Goal: Task Accomplishment & Management: Manage account settings

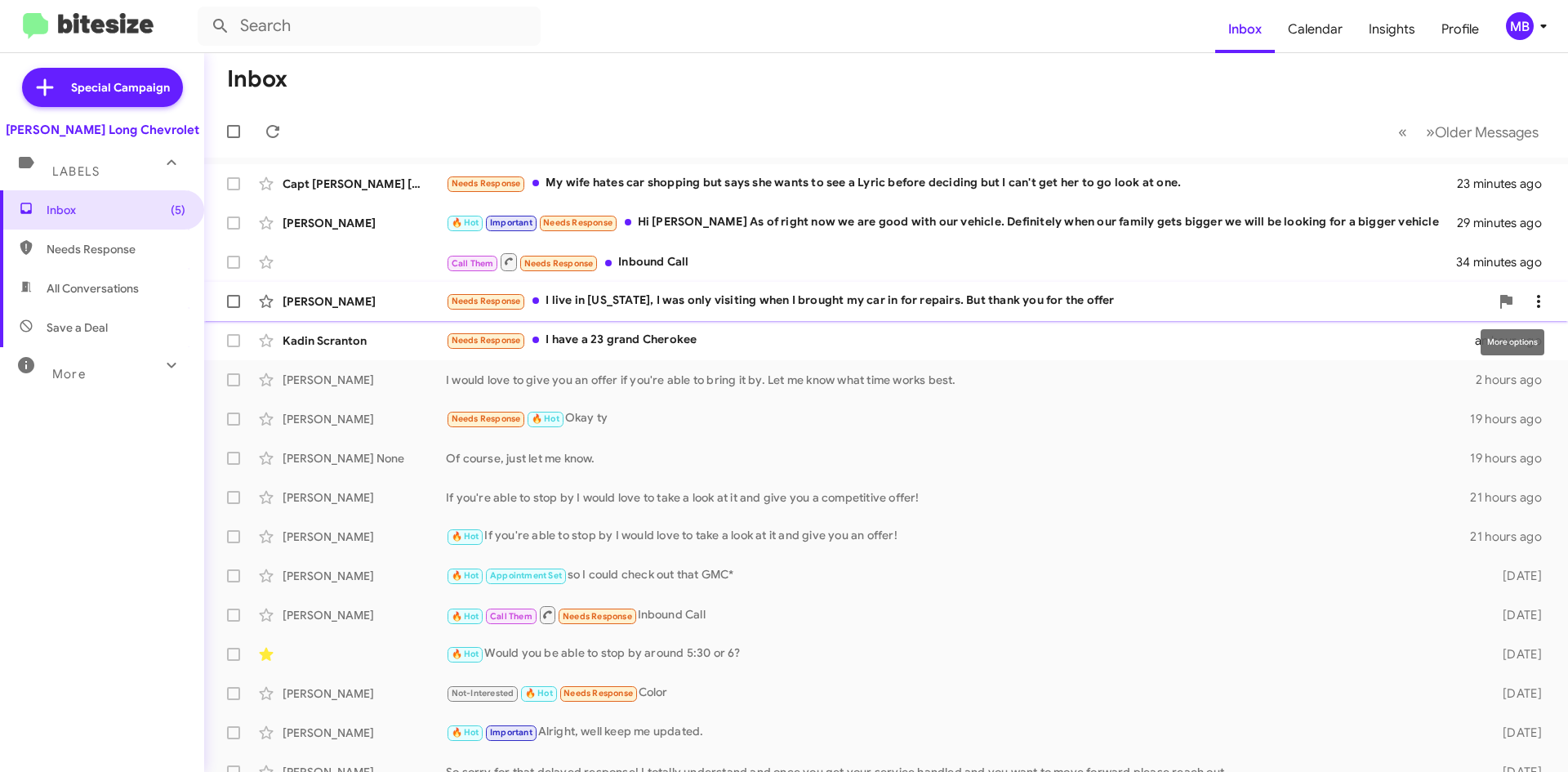
click at [1529, 297] on icon at bounding box center [1539, 301] width 19 height 19
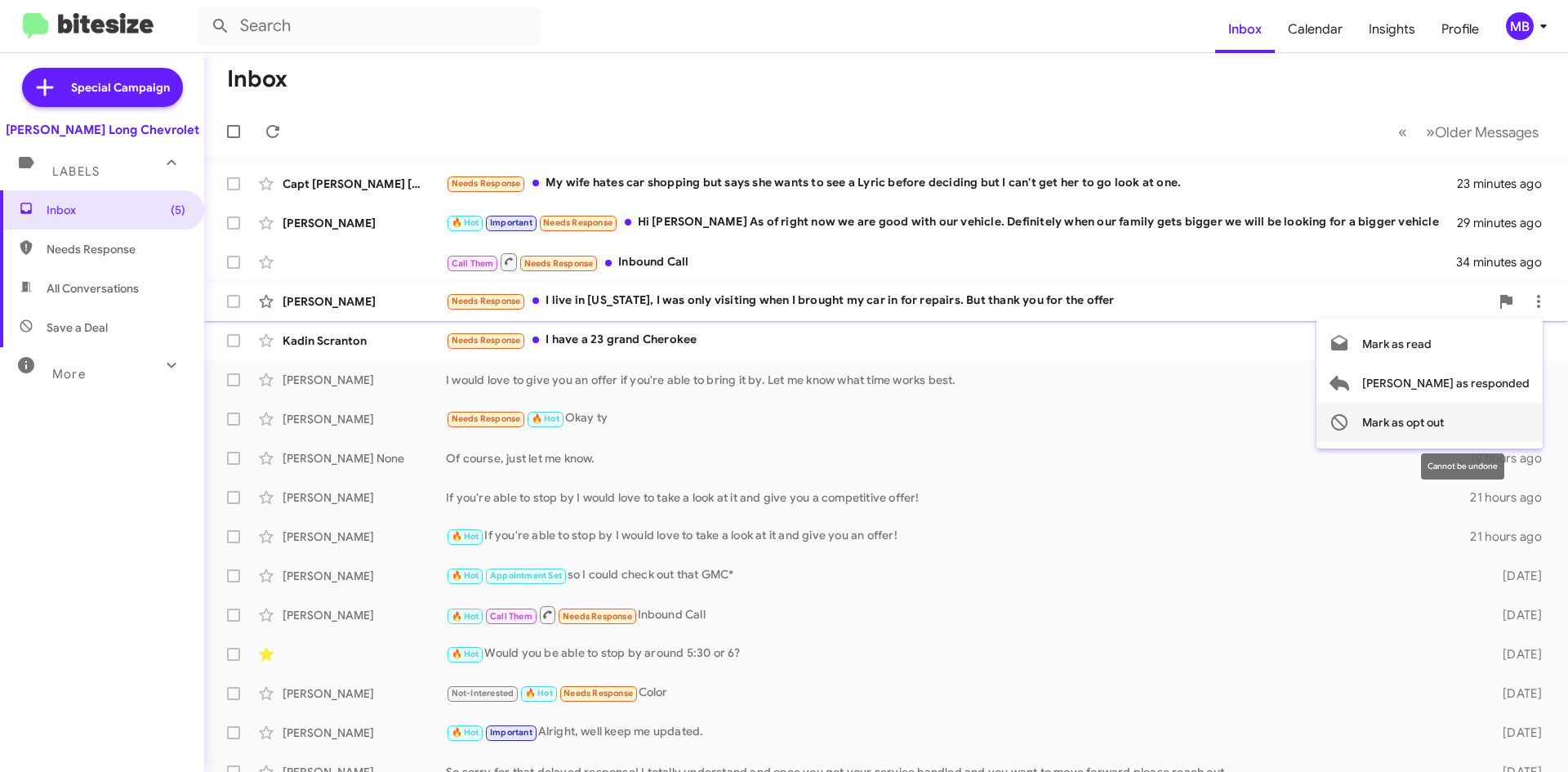
click at [1439, 417] on span "Mark as opt out" at bounding box center [1403, 422] width 82 height 40
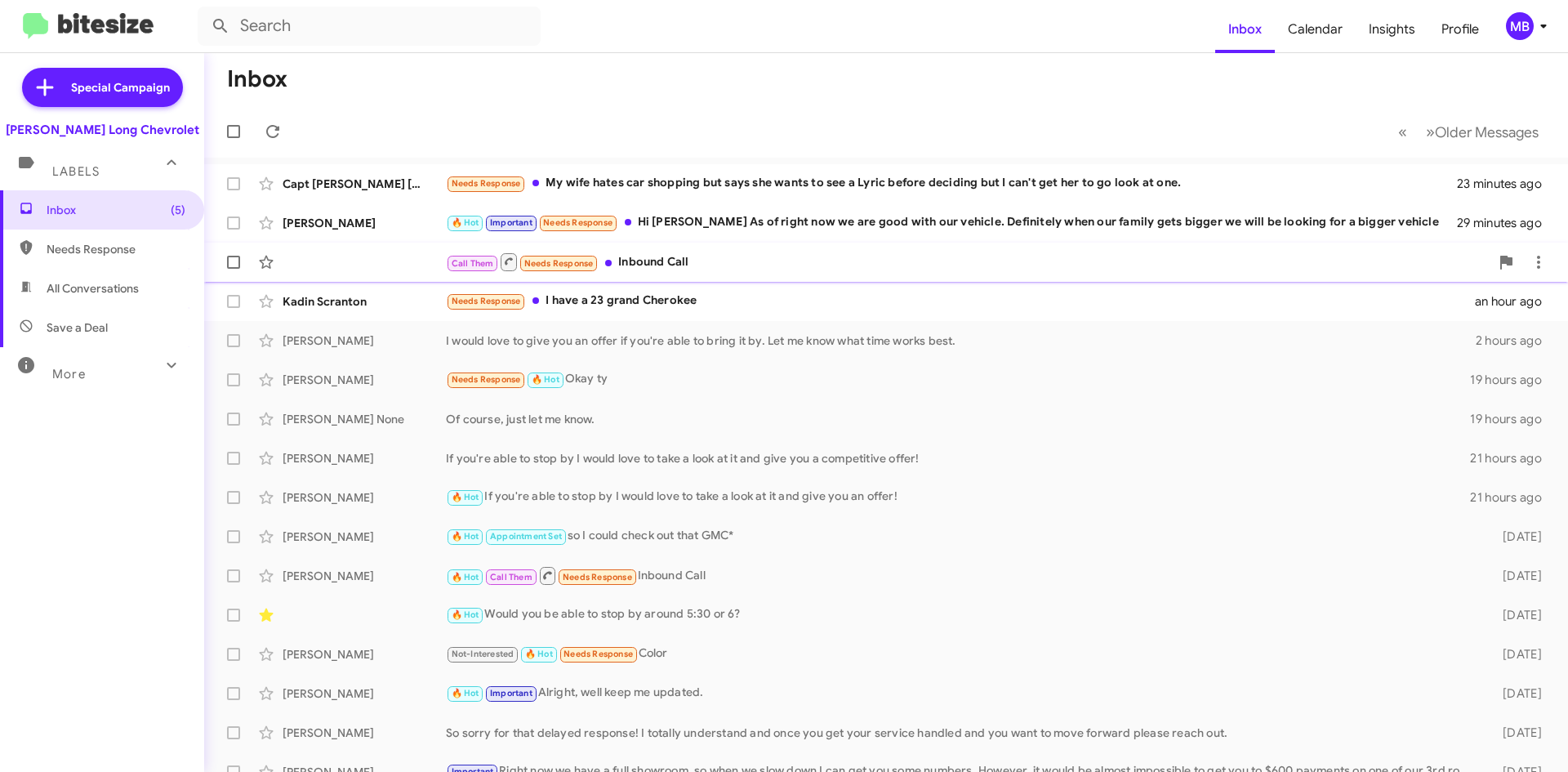
click at [1133, 262] on div "Call Them Needs Response Inbound Call" at bounding box center [968, 262] width 1044 height 20
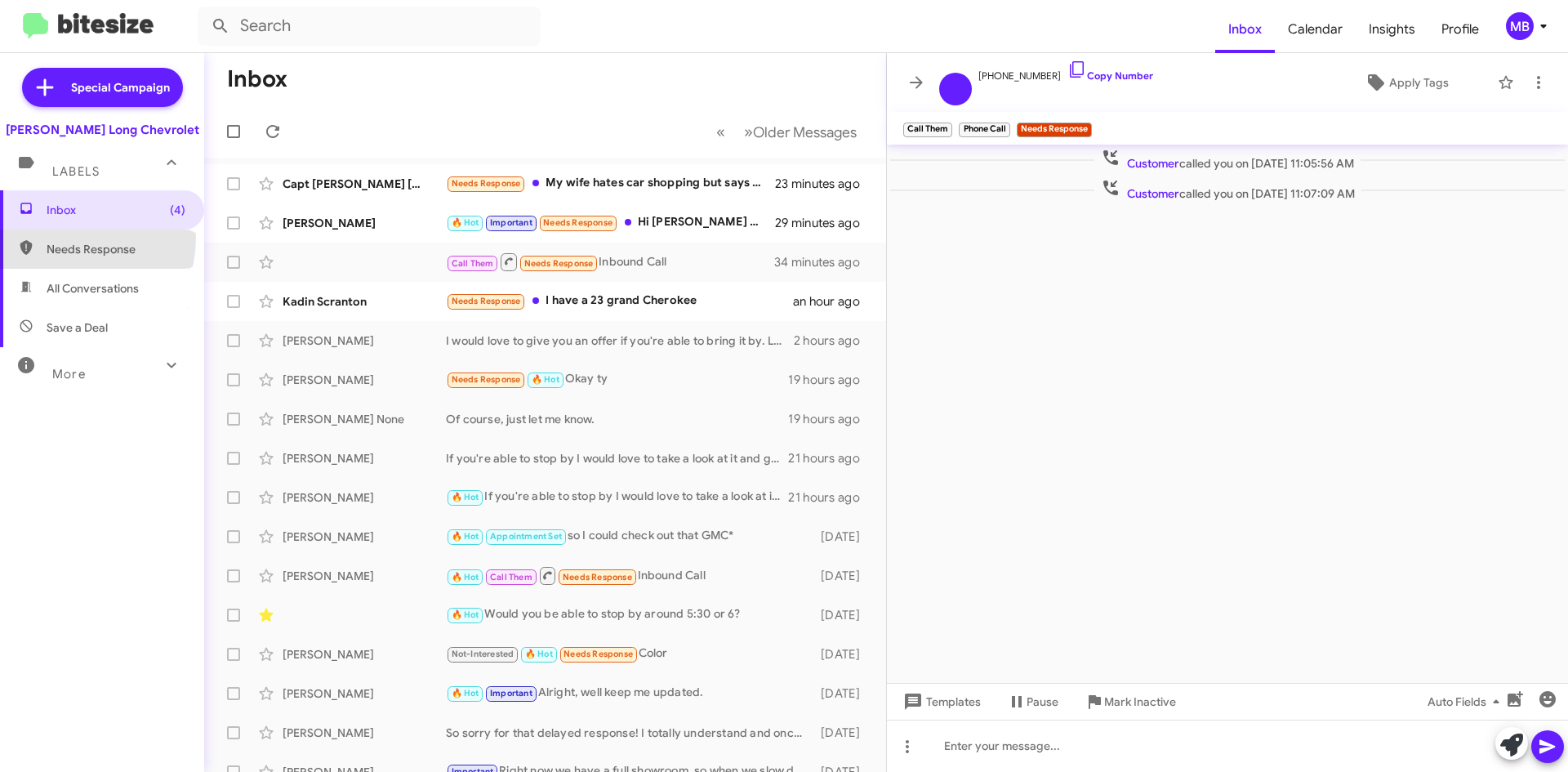
click at [68, 238] on span "Needs Response" at bounding box center [102, 249] width 204 height 40
type input "in:needs-response"
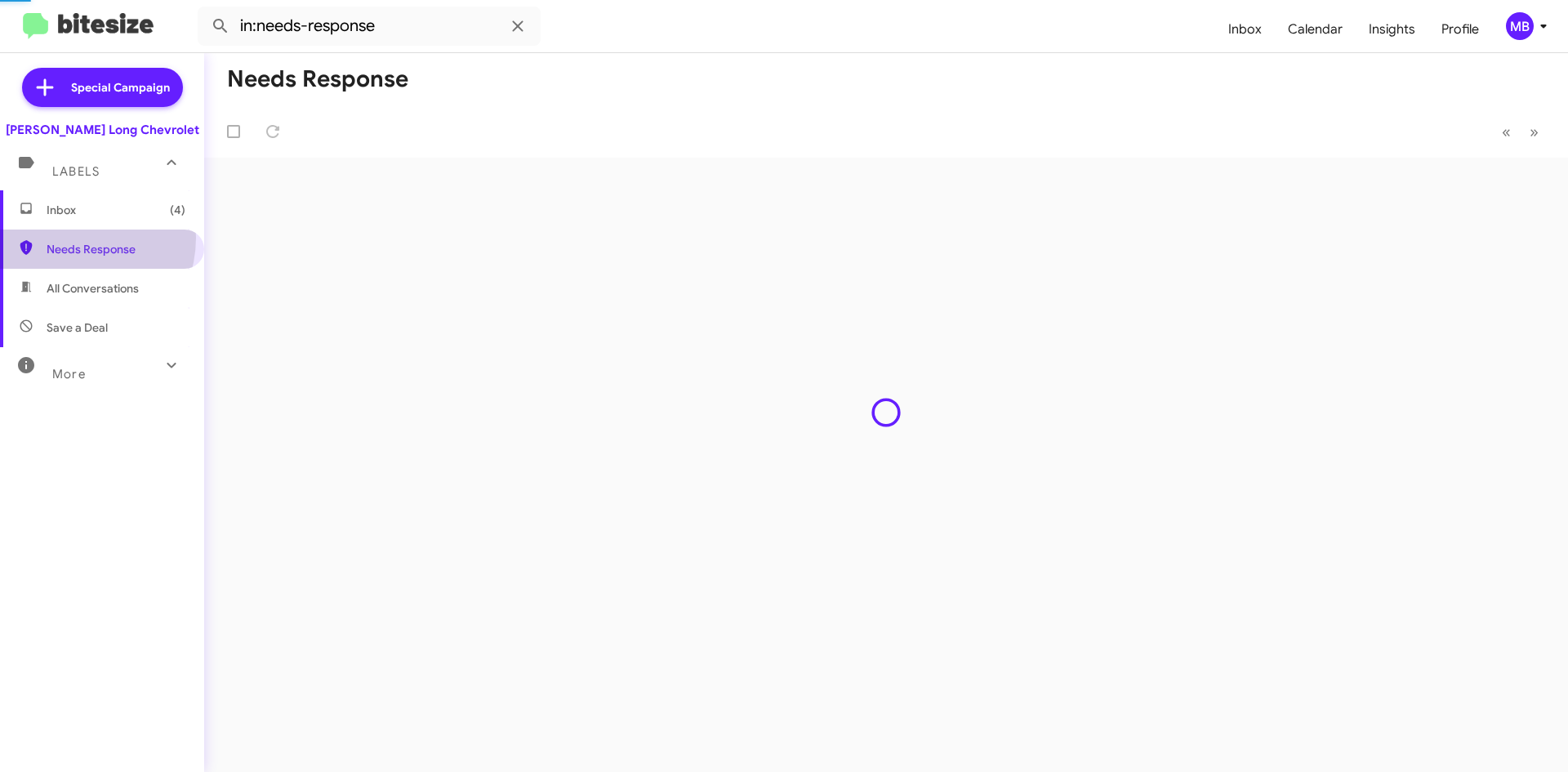
click at [87, 210] on span "Inbox (4)" at bounding box center [115, 210] width 139 height 16
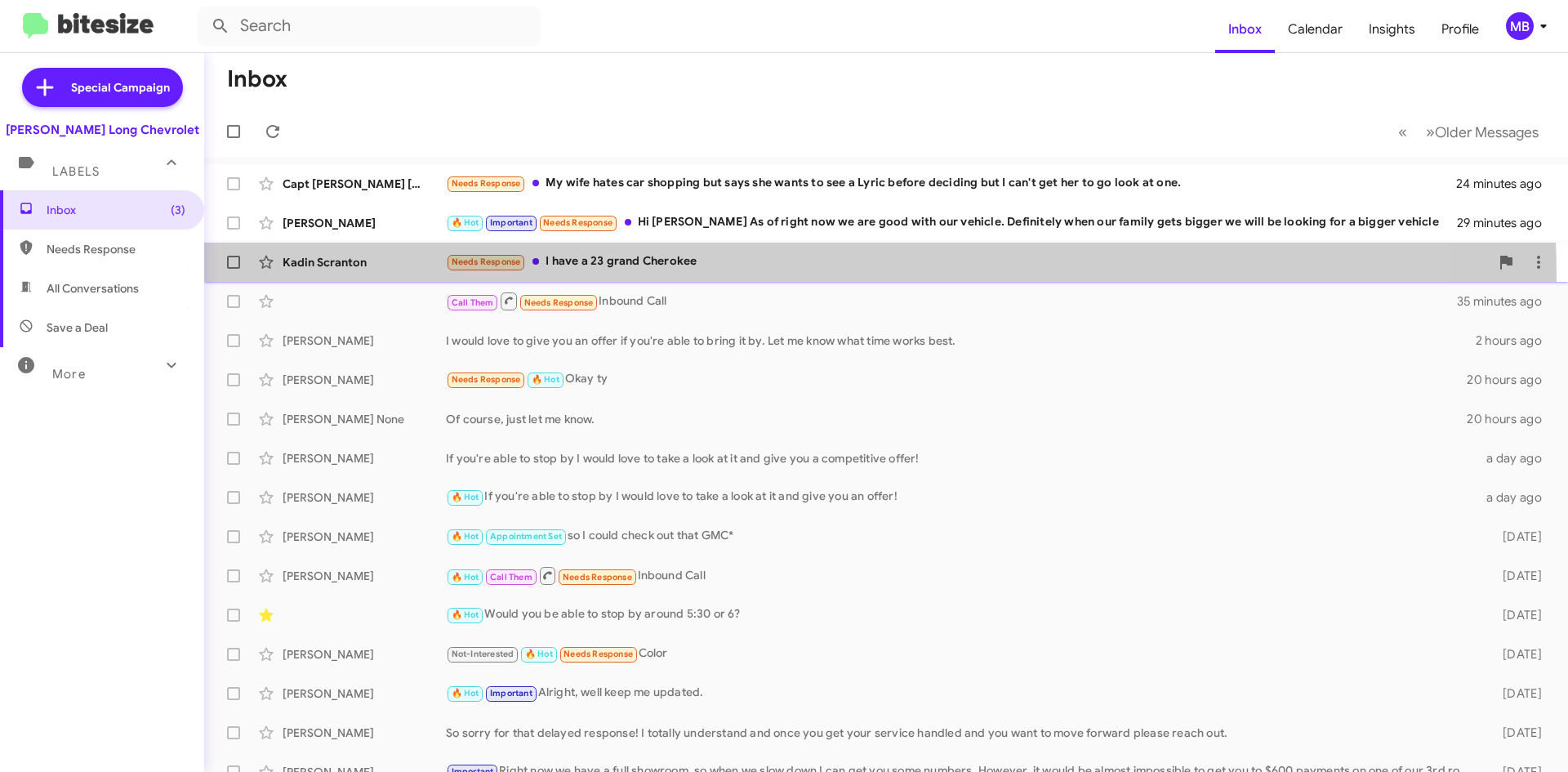
click at [777, 276] on div "Kadin Scranton Needs Response I have a 23 grand Cherokee an hour ago" at bounding box center [886, 262] width 1338 height 33
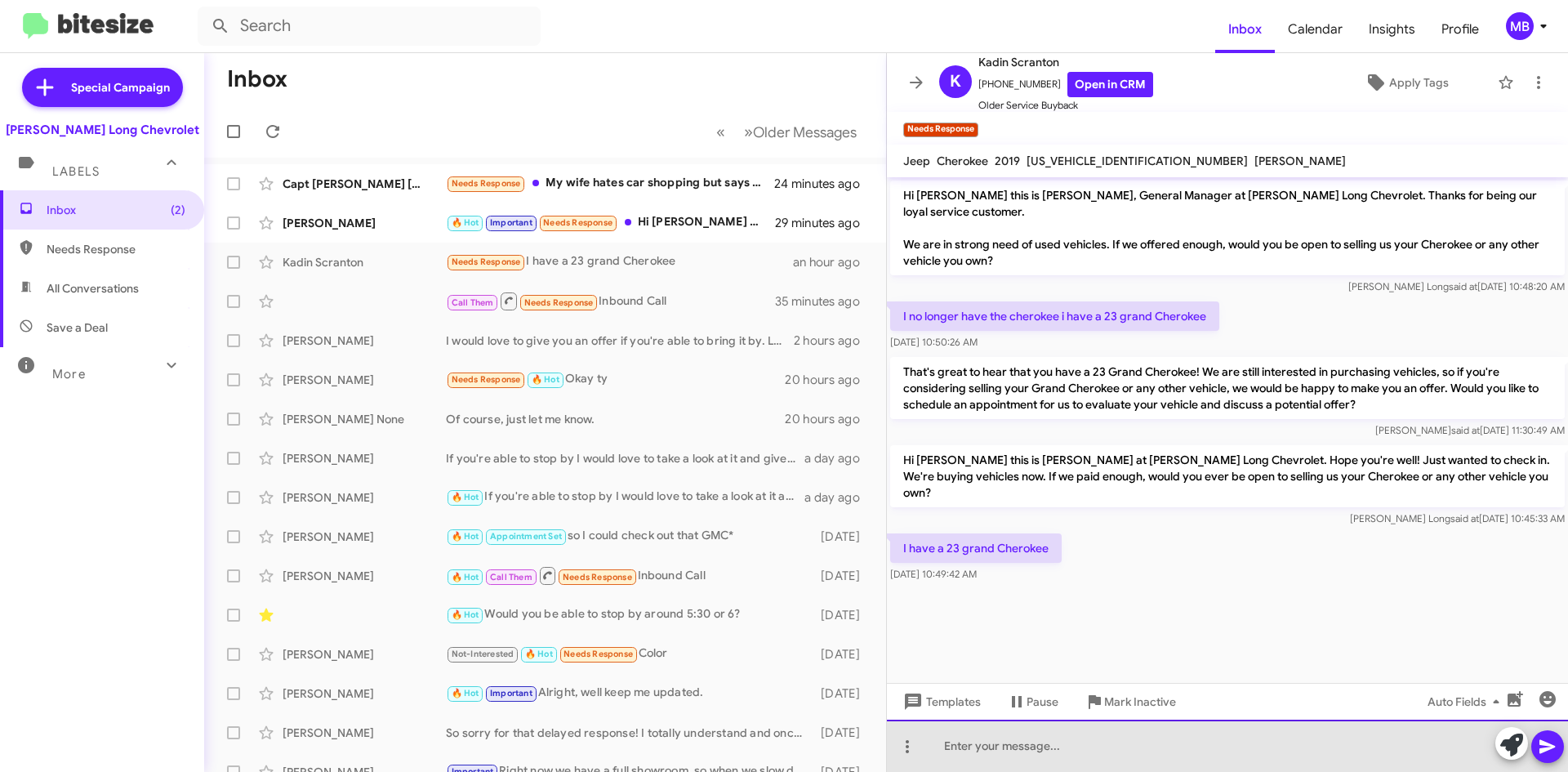
click at [1200, 754] on div at bounding box center [1227, 746] width 681 height 52
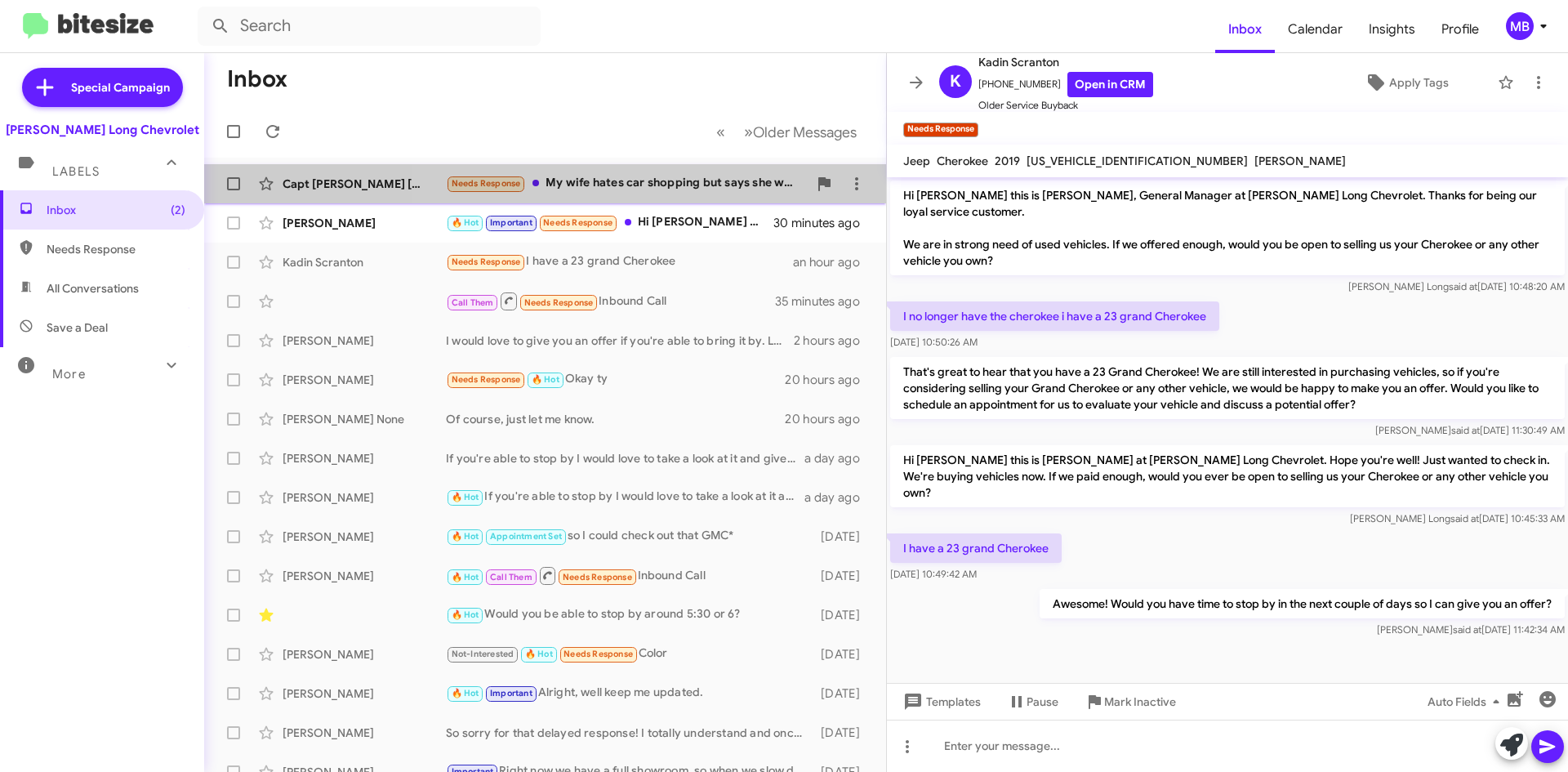
click at [647, 180] on div "Needs Response My wife hates car shopping but says she wants to see a Lyric bef…" at bounding box center [627, 184] width 362 height 19
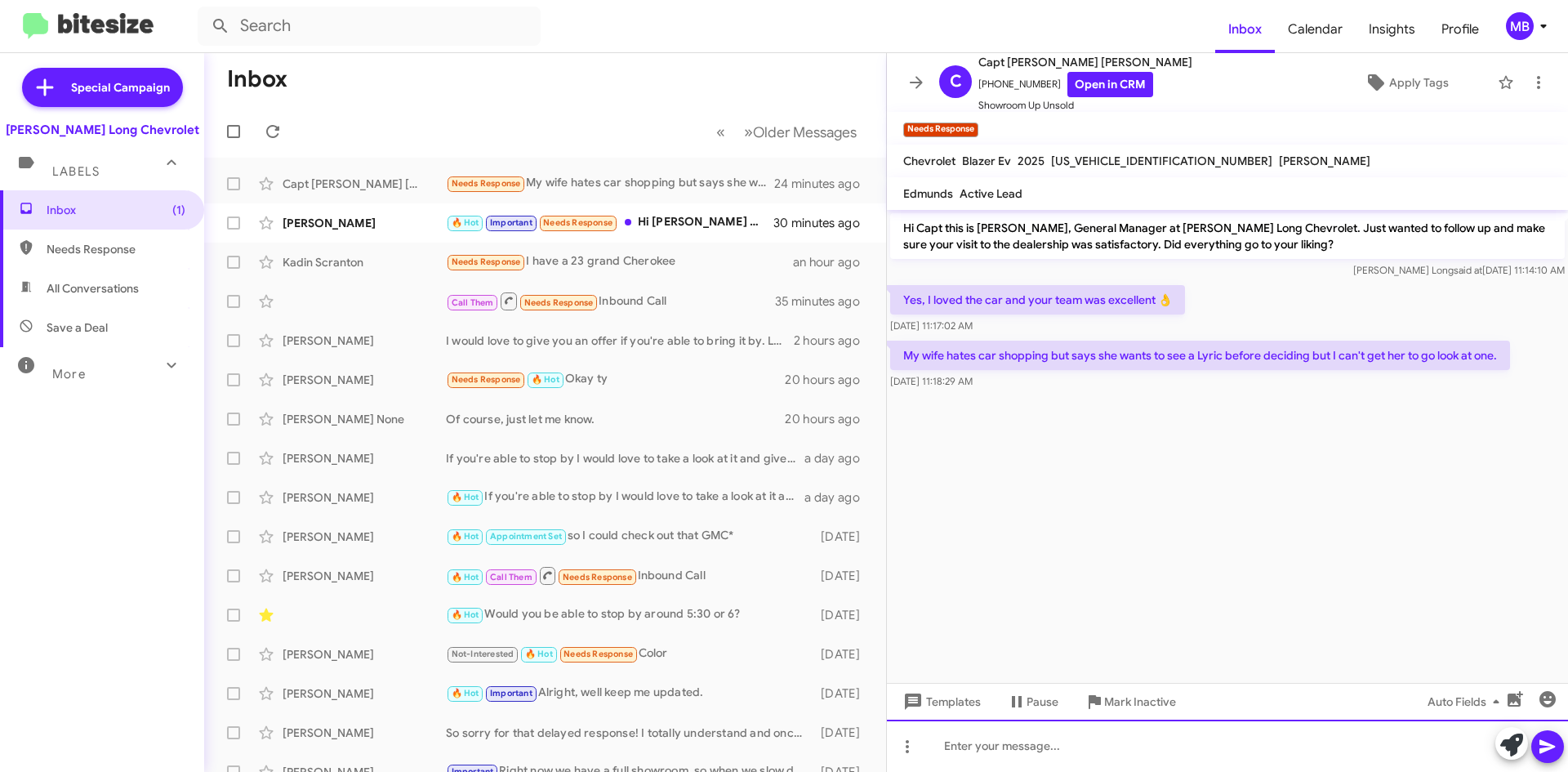
click at [1203, 748] on div at bounding box center [1227, 746] width 681 height 52
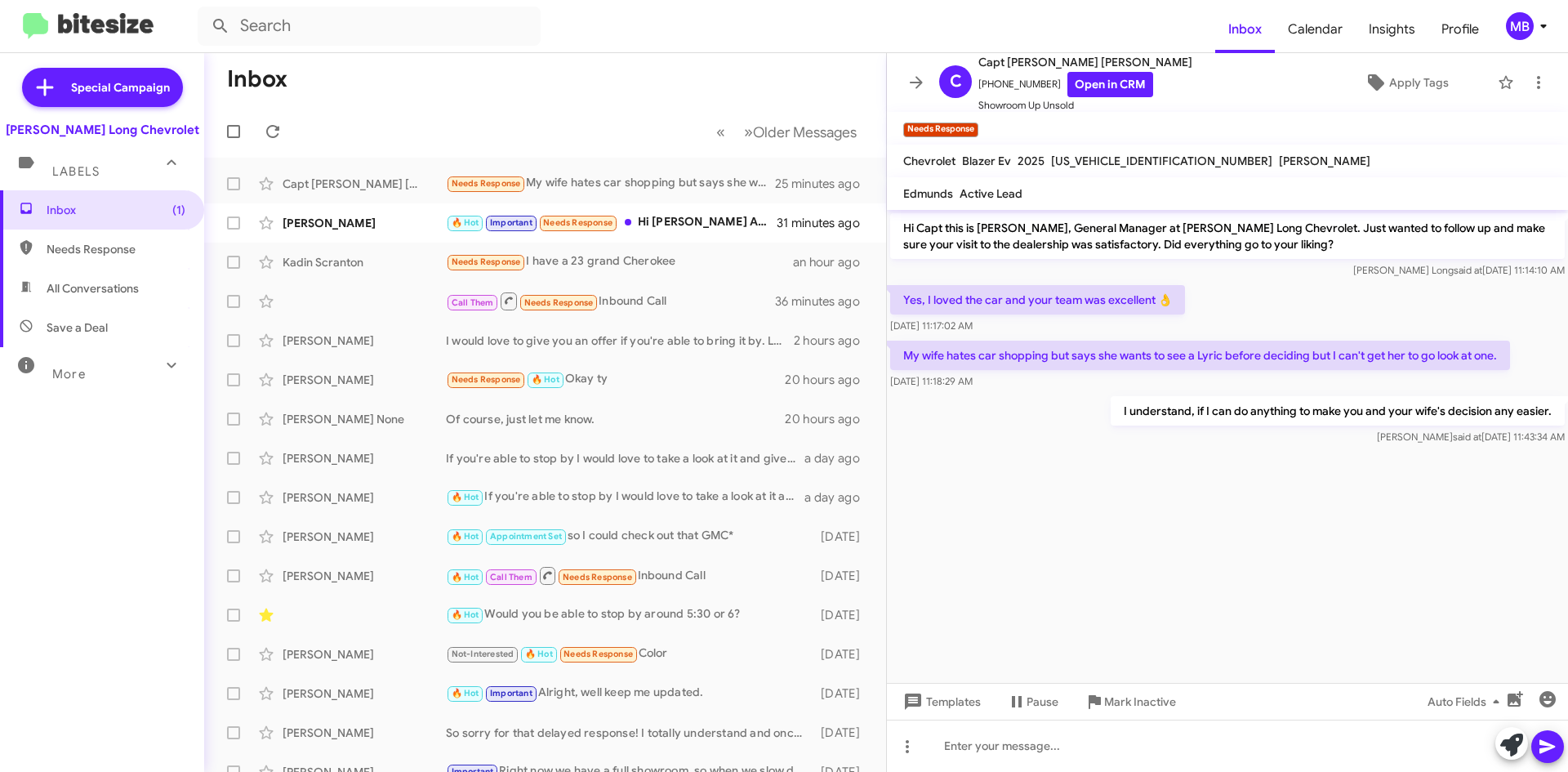
click at [135, 244] on span "Needs Response" at bounding box center [115, 248] width 139 height 16
type input "in:needs-response"
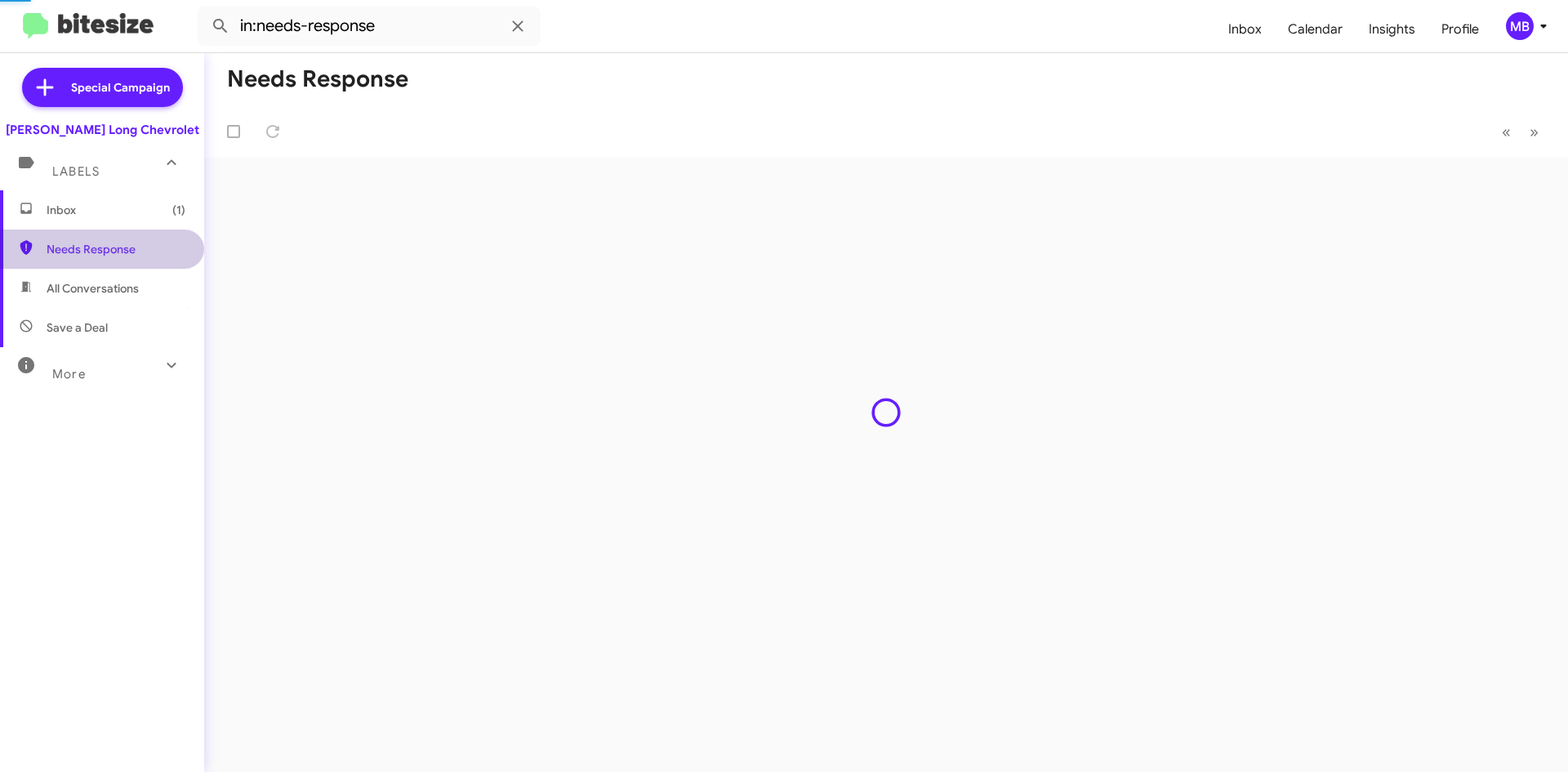
click at [146, 206] on span "Inbox (1)" at bounding box center [115, 210] width 139 height 16
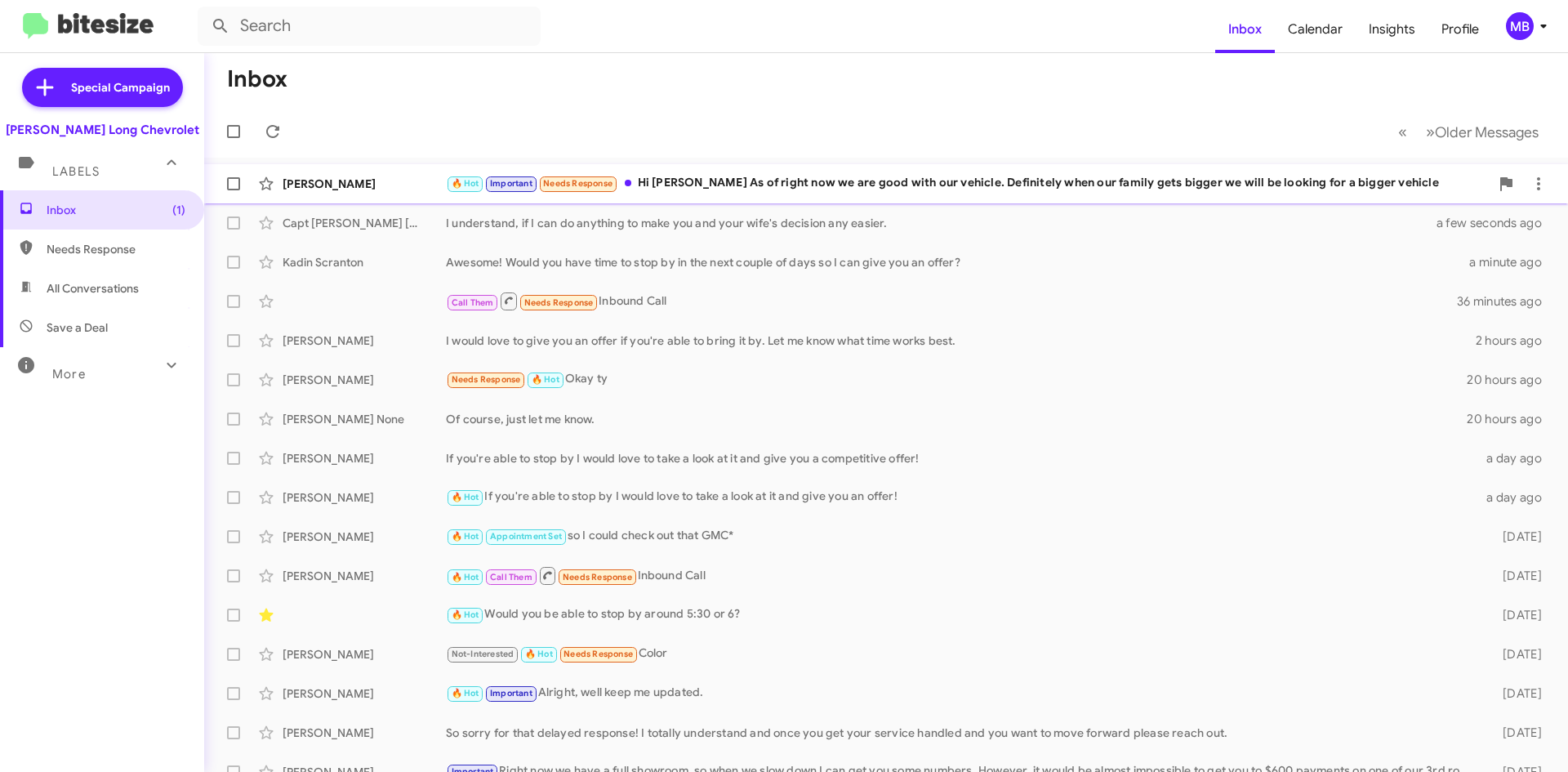
click at [1264, 185] on div "🔥 Hot Important Needs Response Hi [PERSON_NAME] As of right now we are good wit…" at bounding box center [968, 184] width 1044 height 19
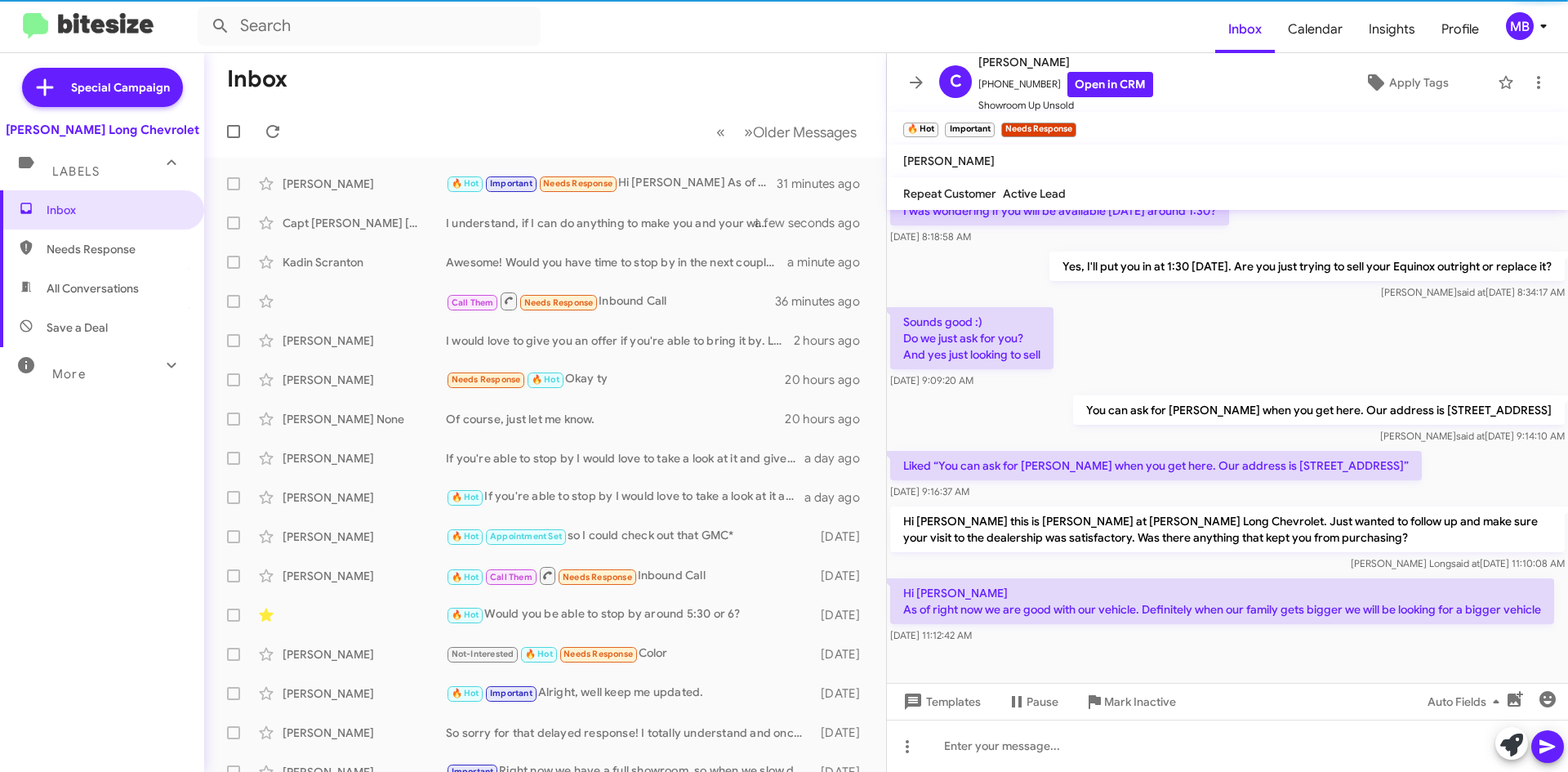
scroll to position [720, 0]
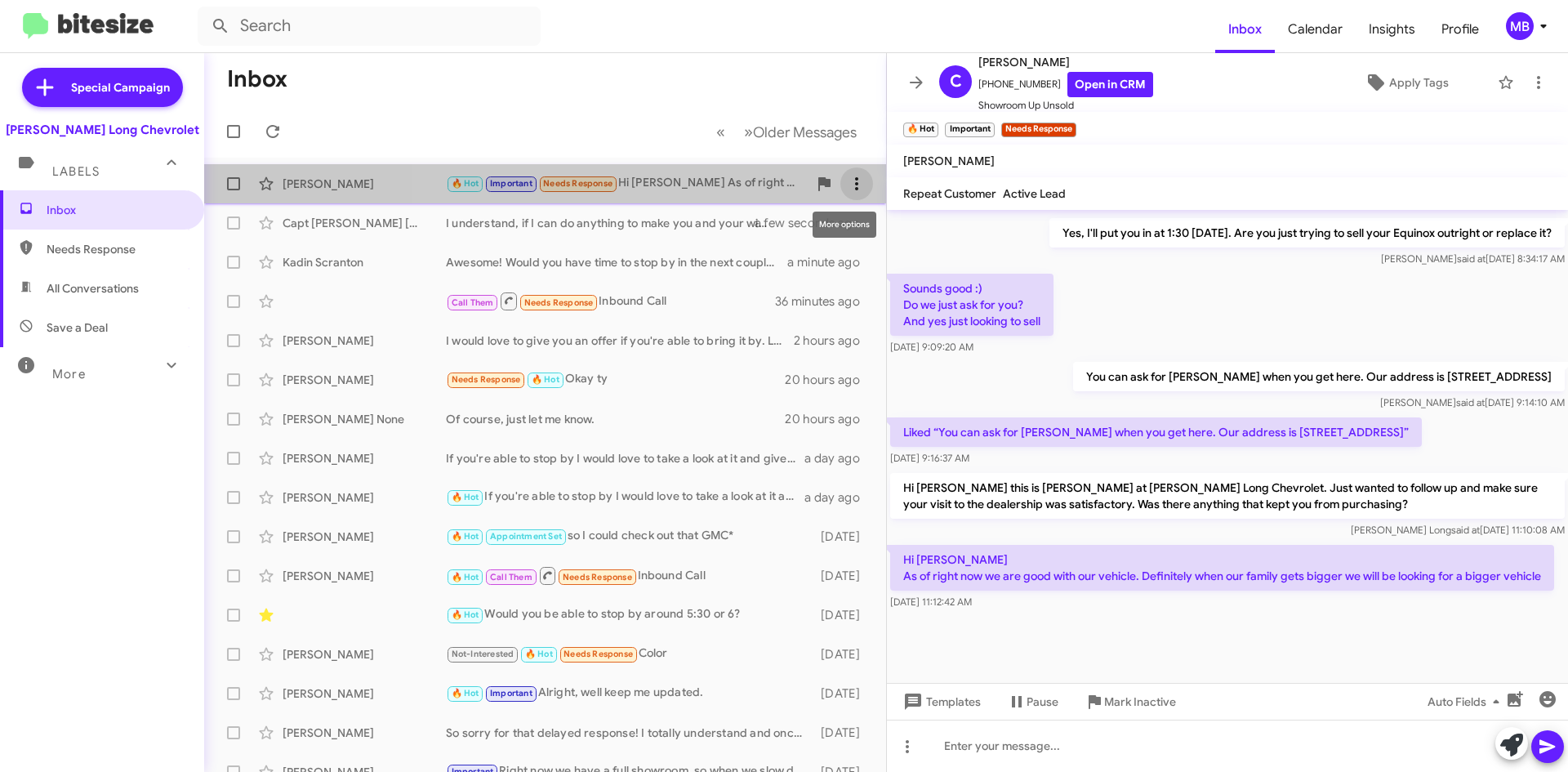
click at [847, 177] on icon at bounding box center [856, 184] width 19 height 19
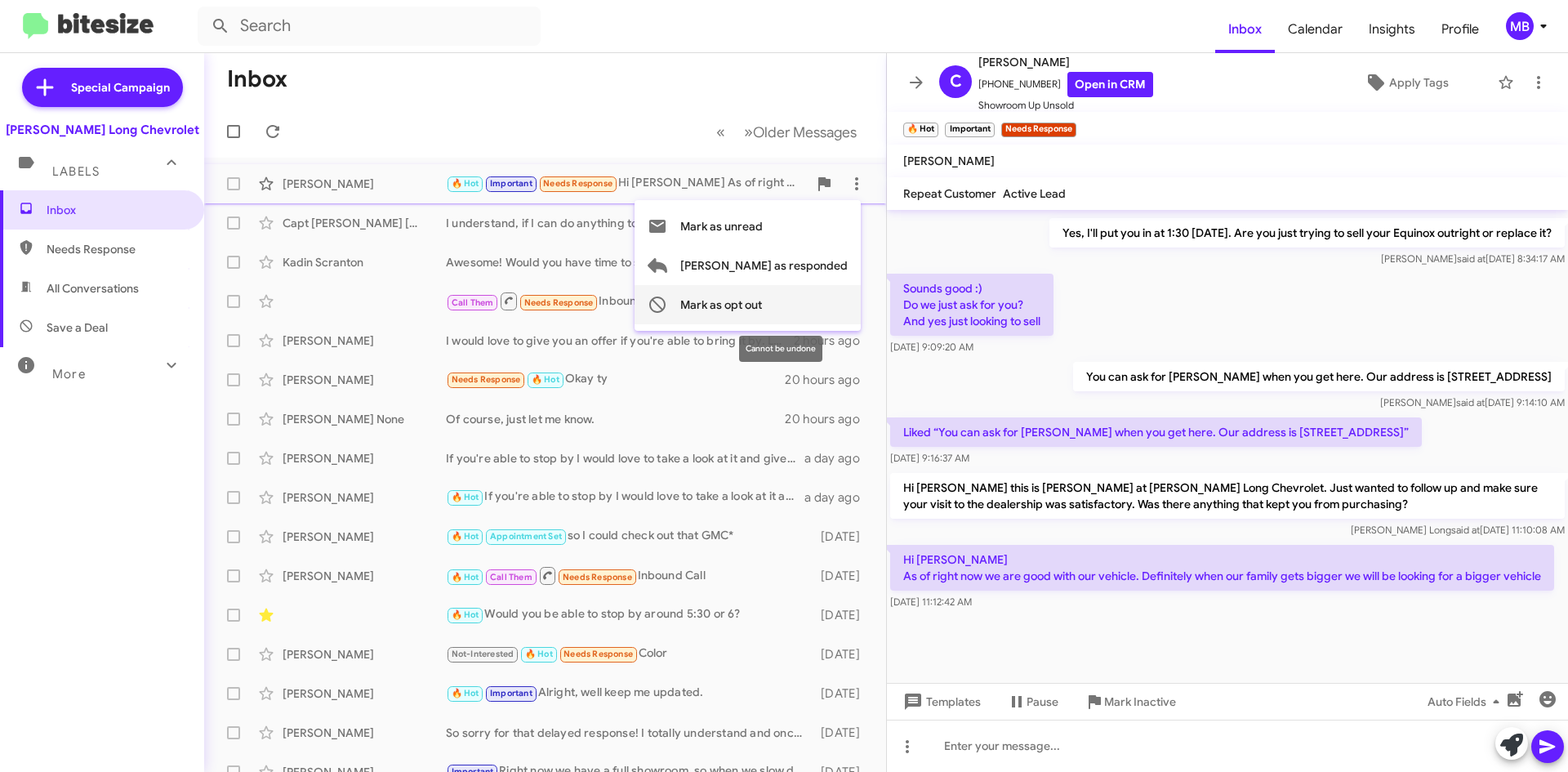
click at [839, 313] on button "Mark as opt out" at bounding box center [748, 305] width 227 height 40
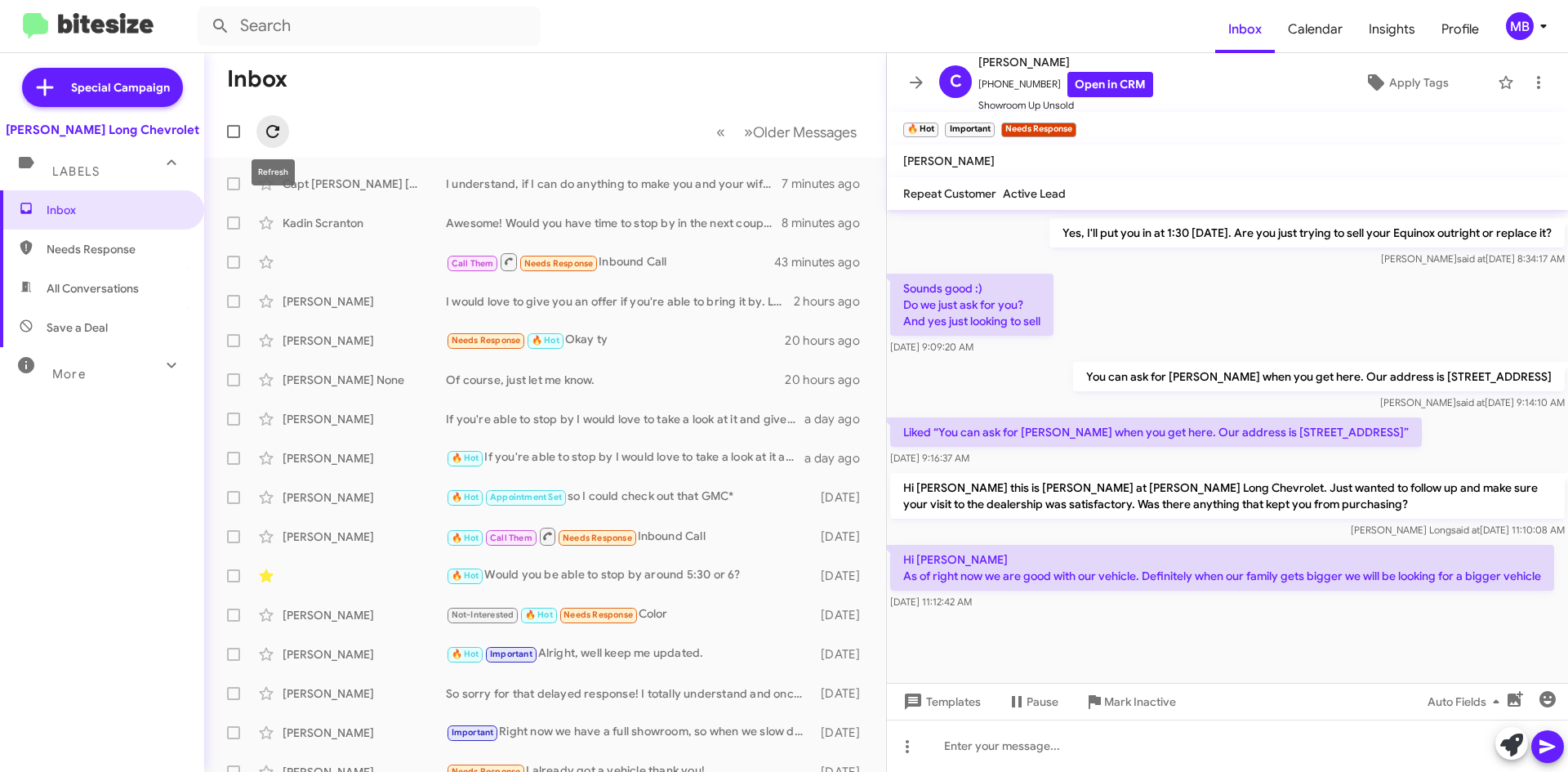
click at [261, 122] on span at bounding box center [273, 131] width 33 height 19
click at [272, 128] on icon at bounding box center [272, 131] width 19 height 19
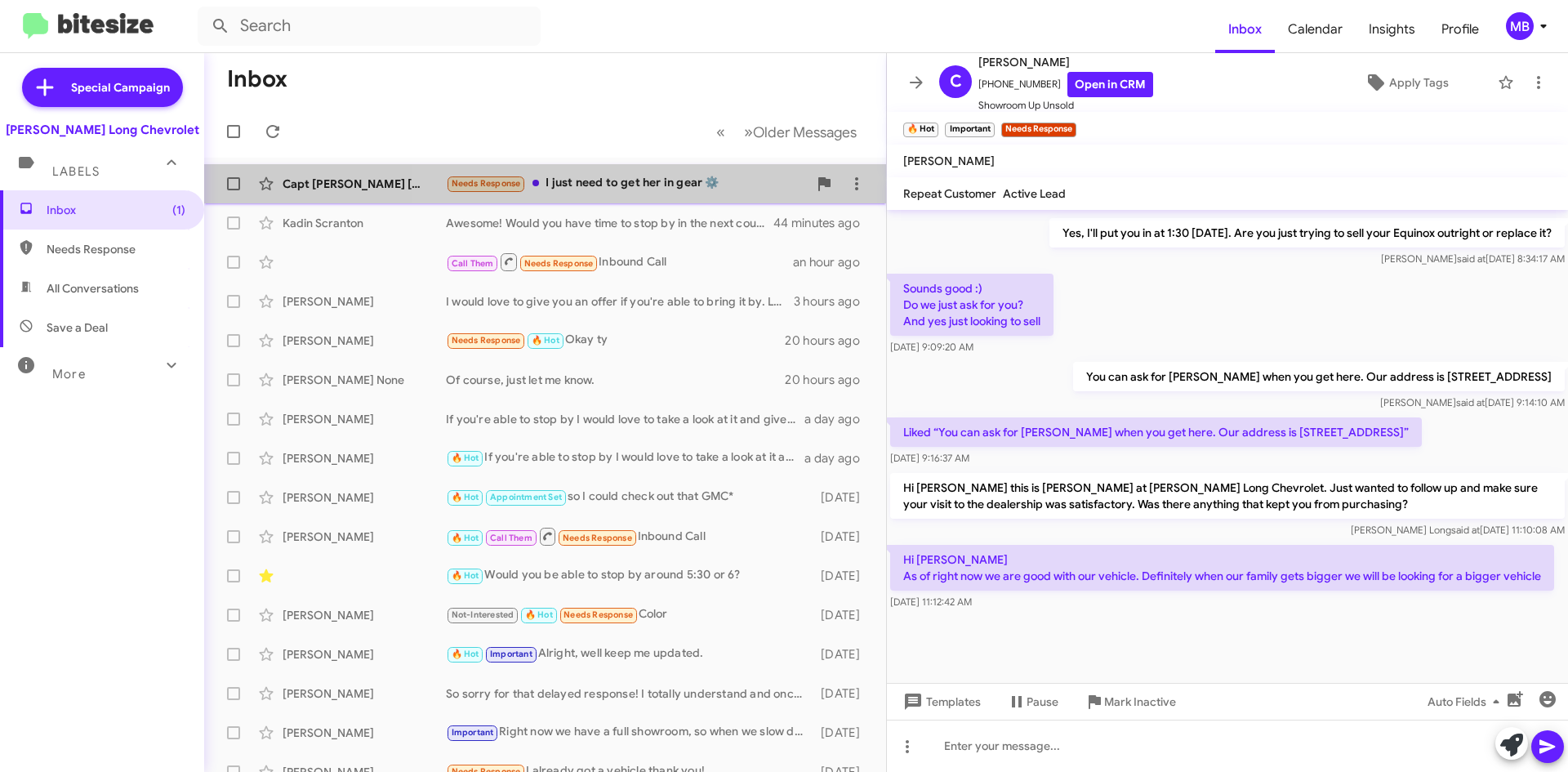
click at [643, 185] on div "Needs Response I just need to get her in gear ⚙️" at bounding box center [627, 184] width 362 height 19
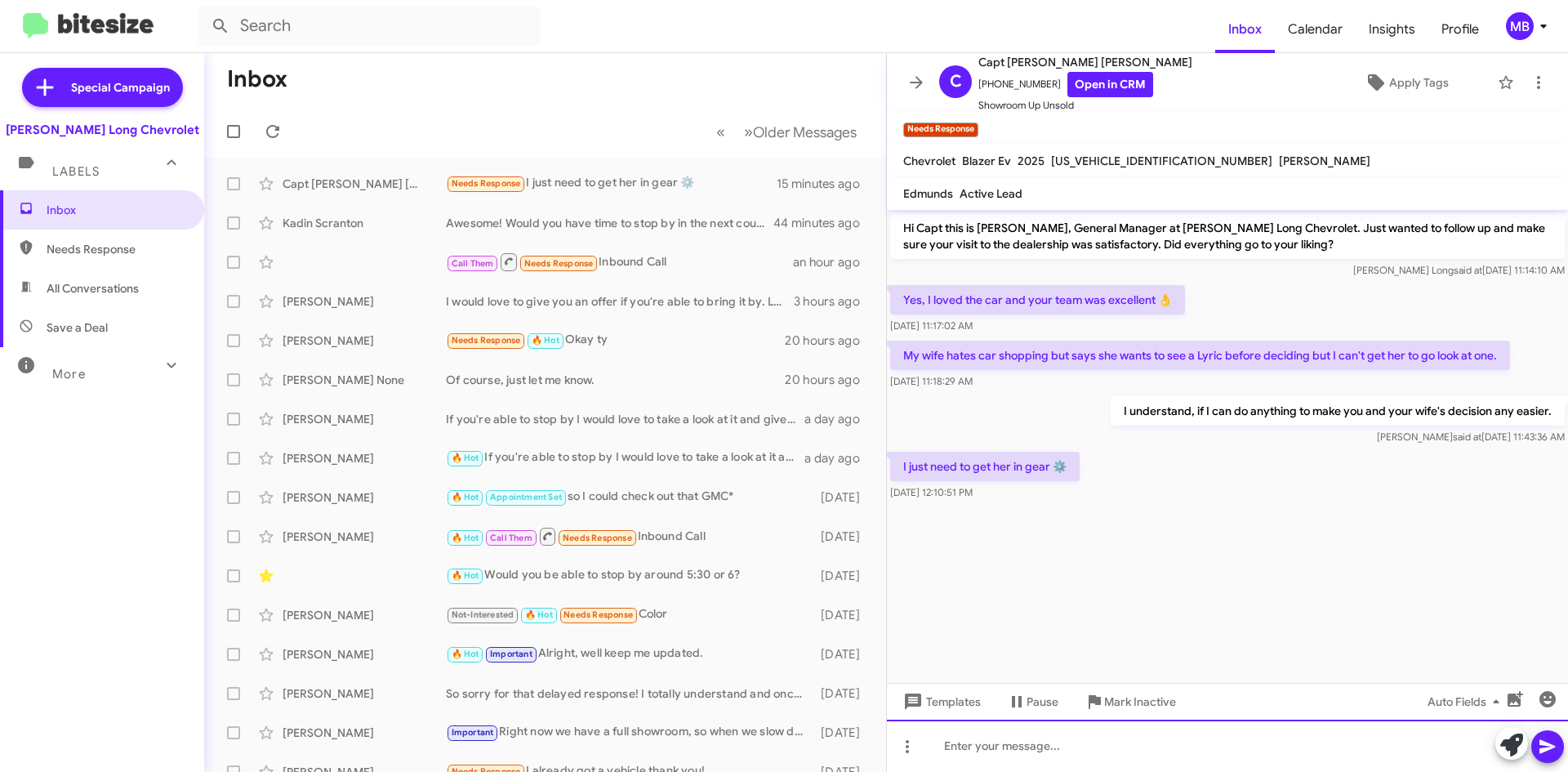
click at [1034, 736] on div at bounding box center [1227, 746] width 681 height 52
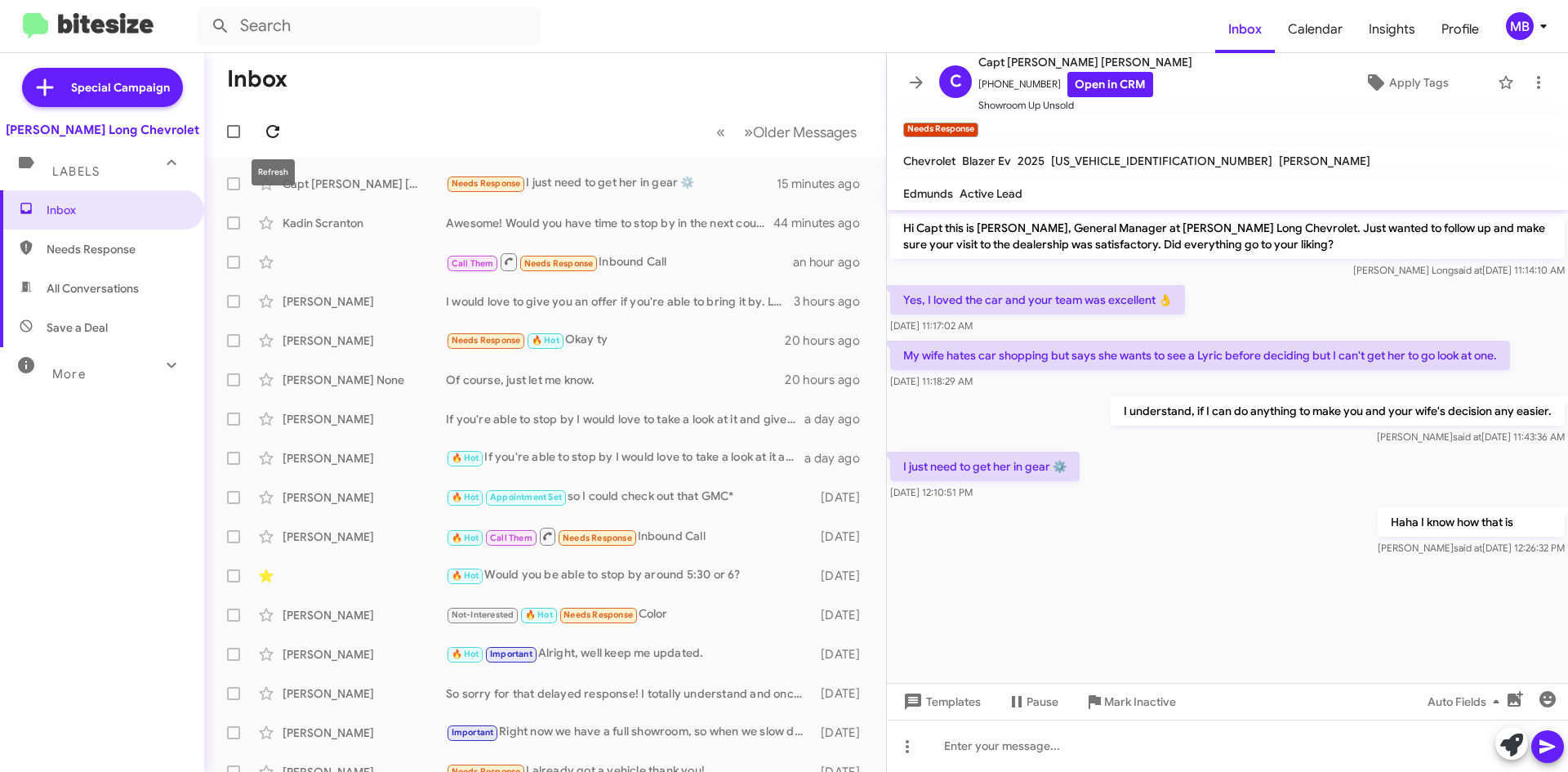
click at [259, 130] on span at bounding box center [273, 131] width 33 height 19
click at [273, 118] on button at bounding box center [273, 131] width 33 height 33
click at [271, 131] on icon at bounding box center [272, 131] width 19 height 19
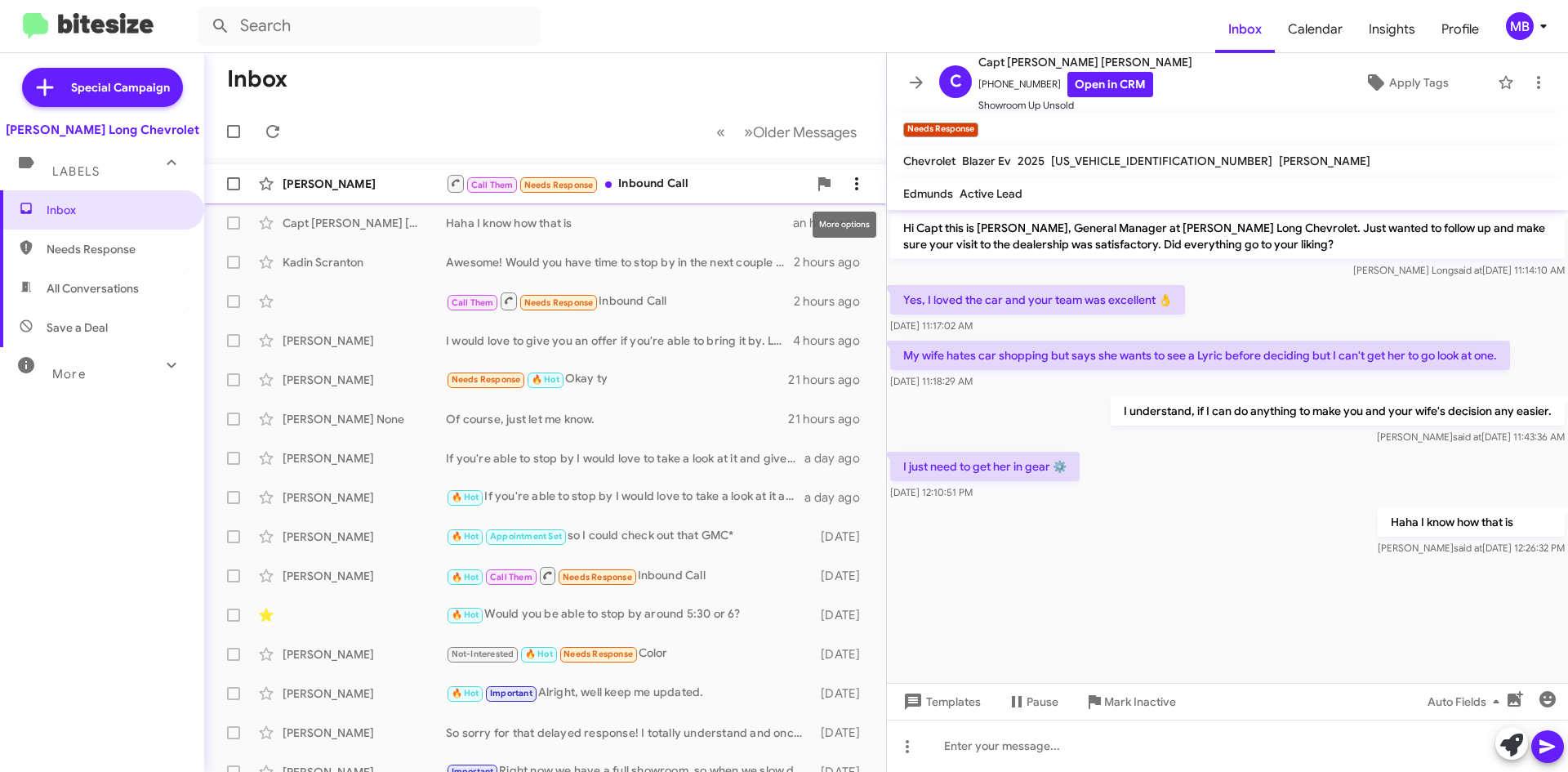
click at [856, 194] on button at bounding box center [856, 184] width 33 height 33
click at [799, 246] on span "[PERSON_NAME] as responded" at bounding box center [764, 265] width 168 height 40
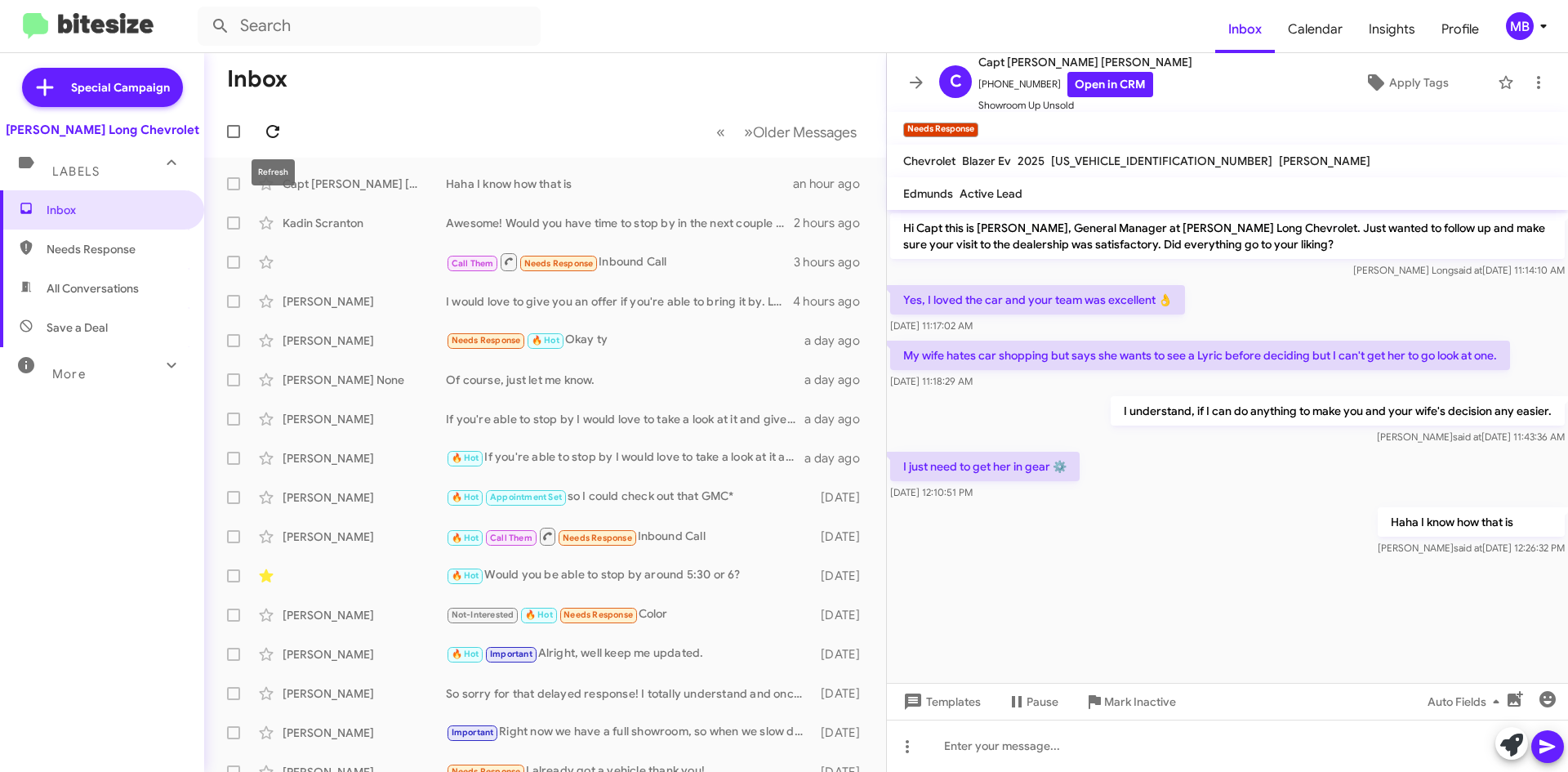
click at [273, 130] on icon at bounding box center [272, 131] width 19 height 19
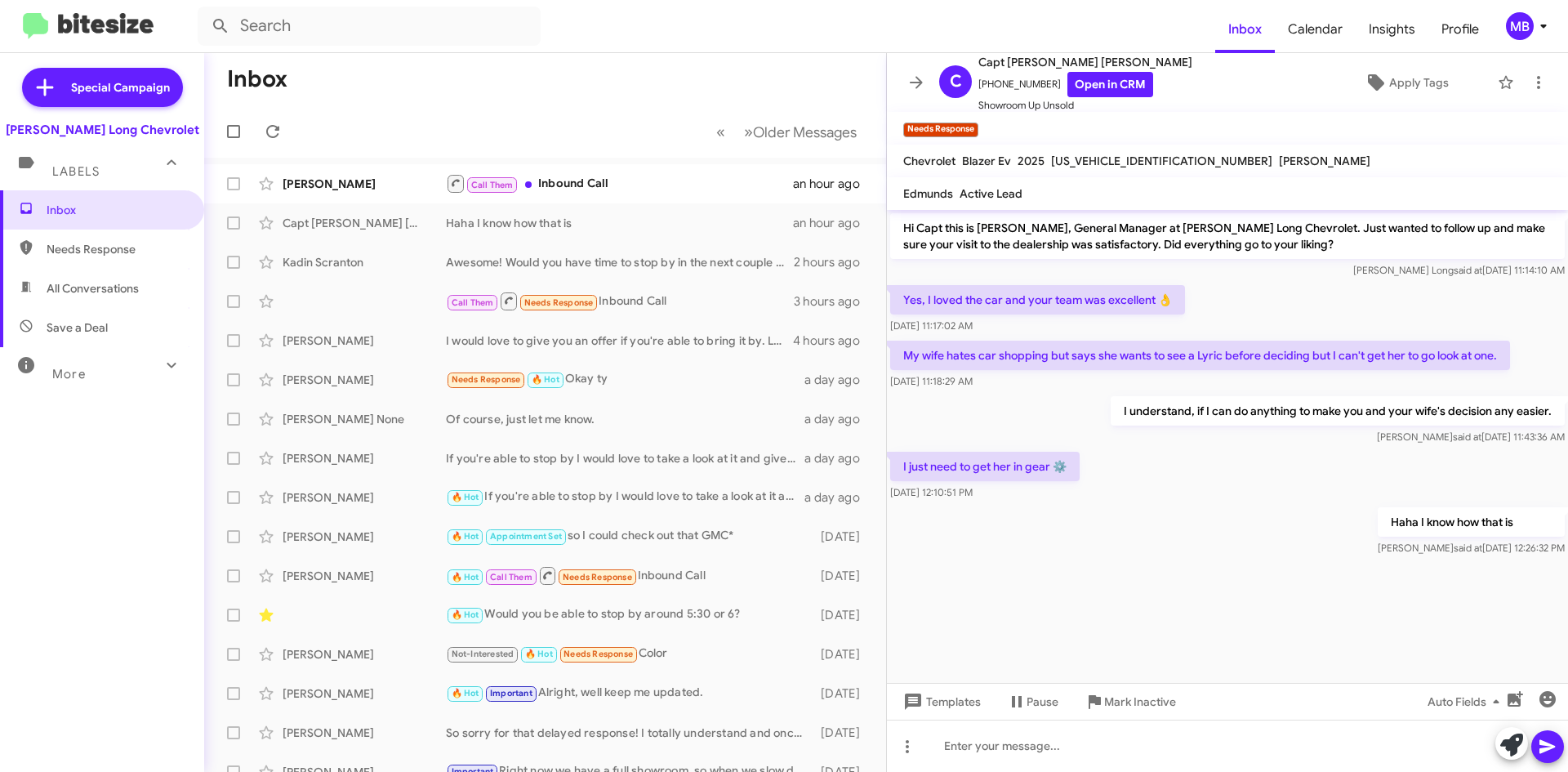
click at [691, 162] on mat-action-list "[PERSON_NAME] Call Them Inbound Call an hour ago Capt [PERSON_NAME] [PERSON_NAM…" at bounding box center [545, 552] width 682 height 791
click at [674, 173] on div "Call Them Inbound Call" at bounding box center [627, 184] width 362 height 20
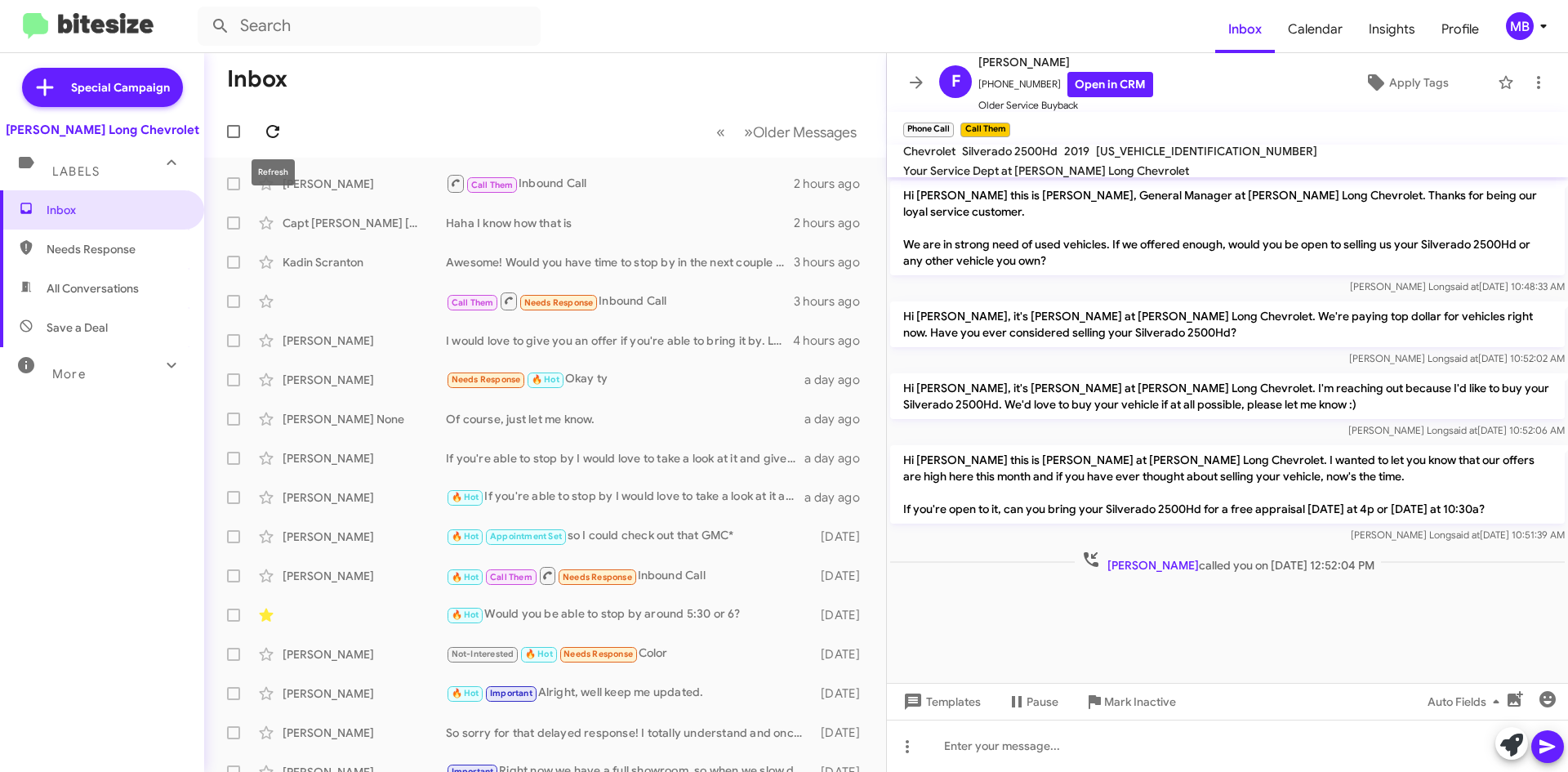
click at [263, 132] on icon at bounding box center [272, 131] width 19 height 19
